Goal: Navigation & Orientation: Find specific page/section

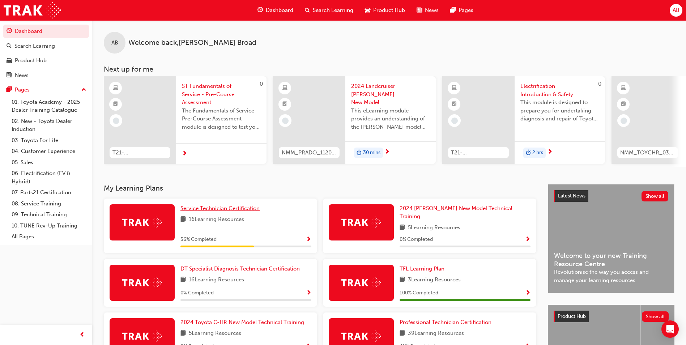
click at [242, 212] on span "Service Technician Certification" at bounding box center [220, 208] width 79 height 7
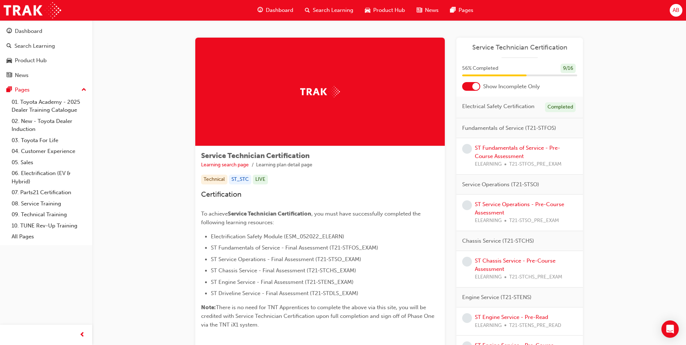
click at [475, 84] on div at bounding box center [475, 86] width 7 height 7
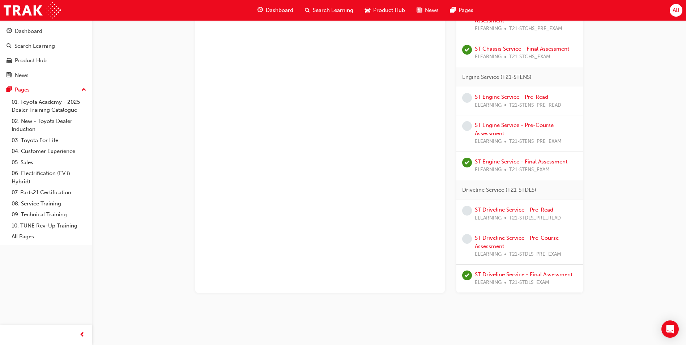
scroll to position [435, 0]
click at [672, 328] on icon "Open Intercom Messenger" at bounding box center [670, 329] width 8 height 9
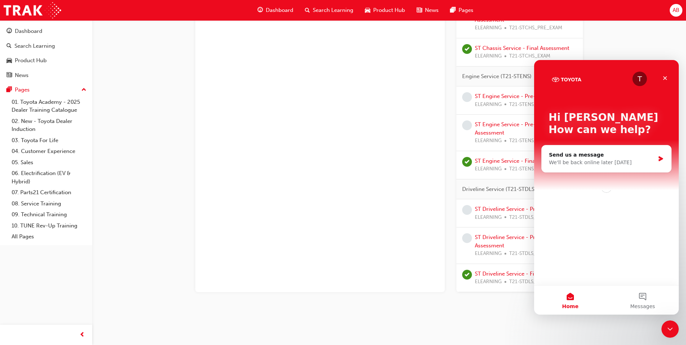
scroll to position [0, 0]
click at [645, 299] on button "Messages" at bounding box center [643, 300] width 72 height 29
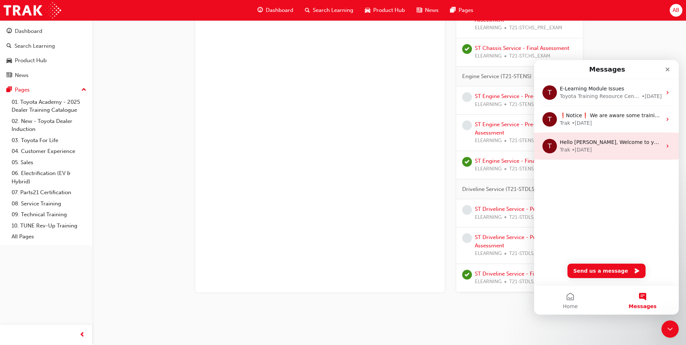
click at [601, 146] on div "Trak • [DATE]" at bounding box center [611, 150] width 102 height 8
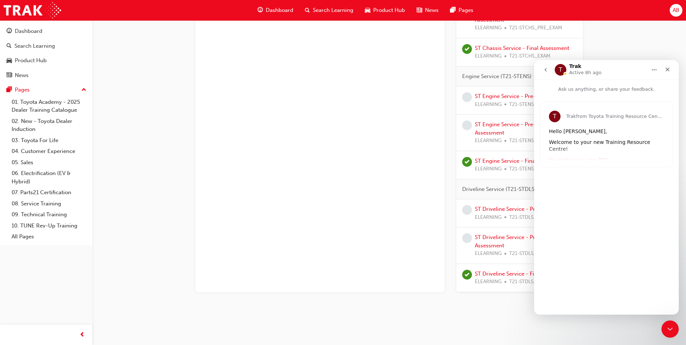
click at [547, 71] on icon "go back" at bounding box center [546, 70] width 6 height 6
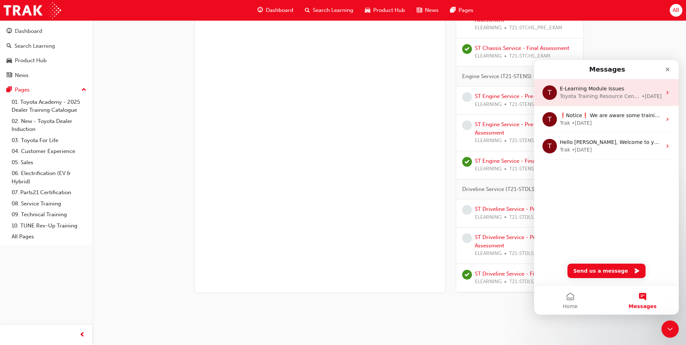
click at [598, 98] on div "Toyota Training Resource Centre" at bounding box center [600, 97] width 80 height 8
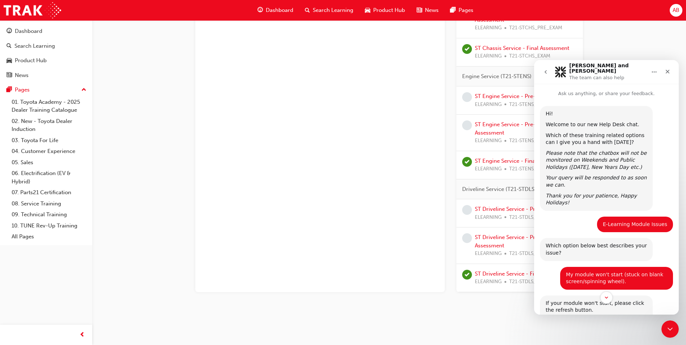
click at [547, 69] on icon "go back" at bounding box center [546, 72] width 6 height 6
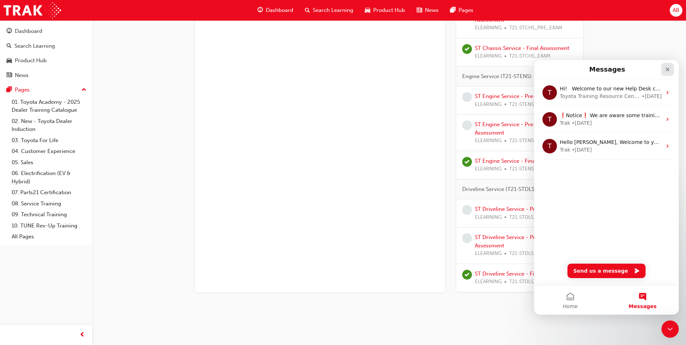
drag, startPoint x: 664, startPoint y: 71, endPoint x: 670, endPoint y: 72, distance: 6.4
click at [670, 72] on div "Close" at bounding box center [667, 69] width 13 height 13
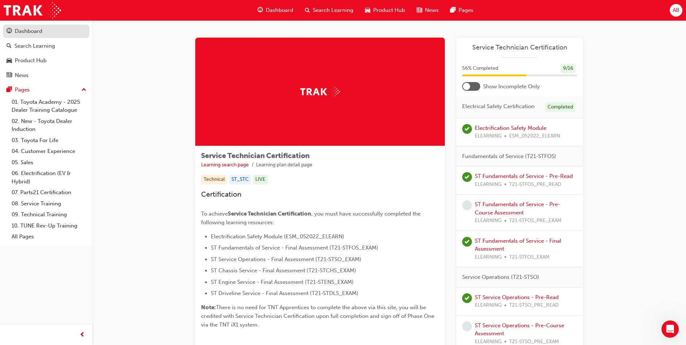
click at [33, 31] on div "Dashboard" at bounding box center [28, 31] width 27 height 8
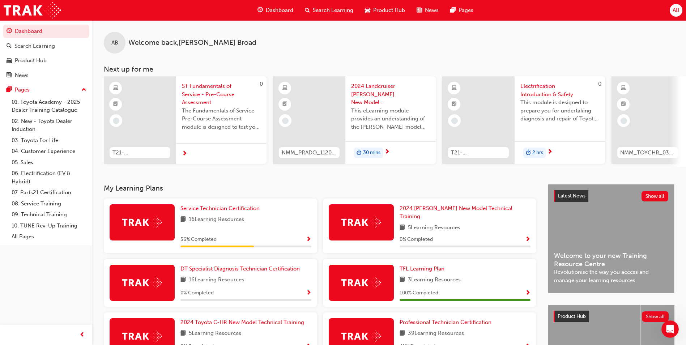
click at [677, 7] on span "AB" at bounding box center [676, 10] width 7 height 8
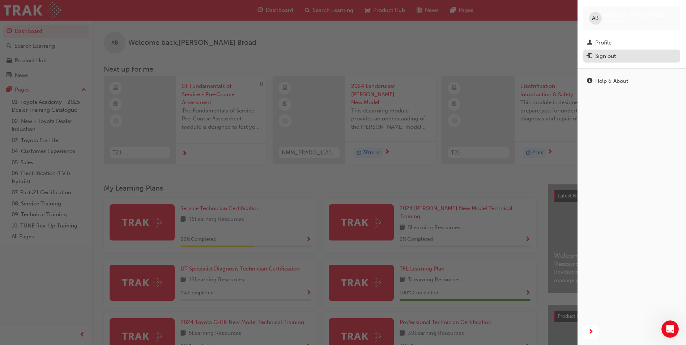
click at [608, 56] on div "Sign out" at bounding box center [605, 56] width 21 height 8
